Goal: Information Seeking & Learning: Learn about a topic

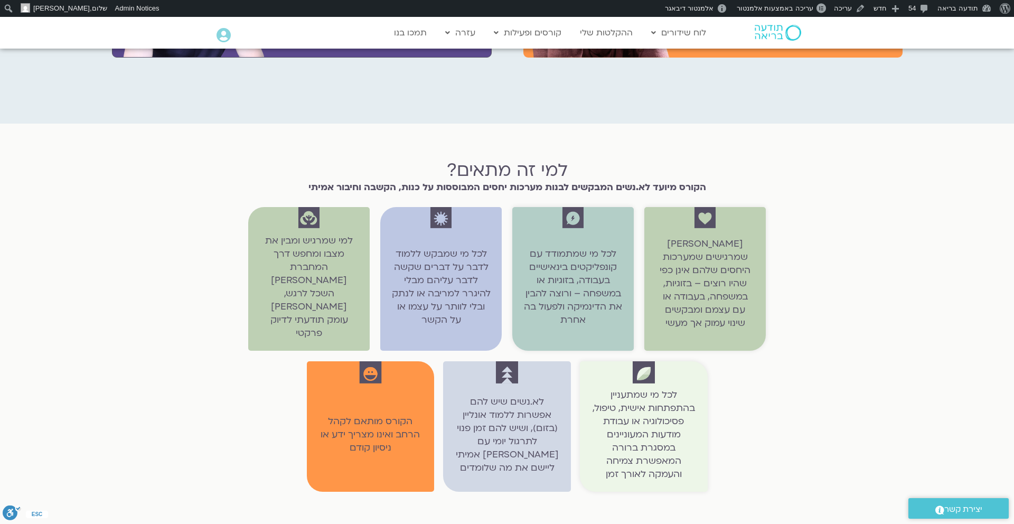
scroll to position [1901, 0]
